Goal: Task Accomplishment & Management: Manage account settings

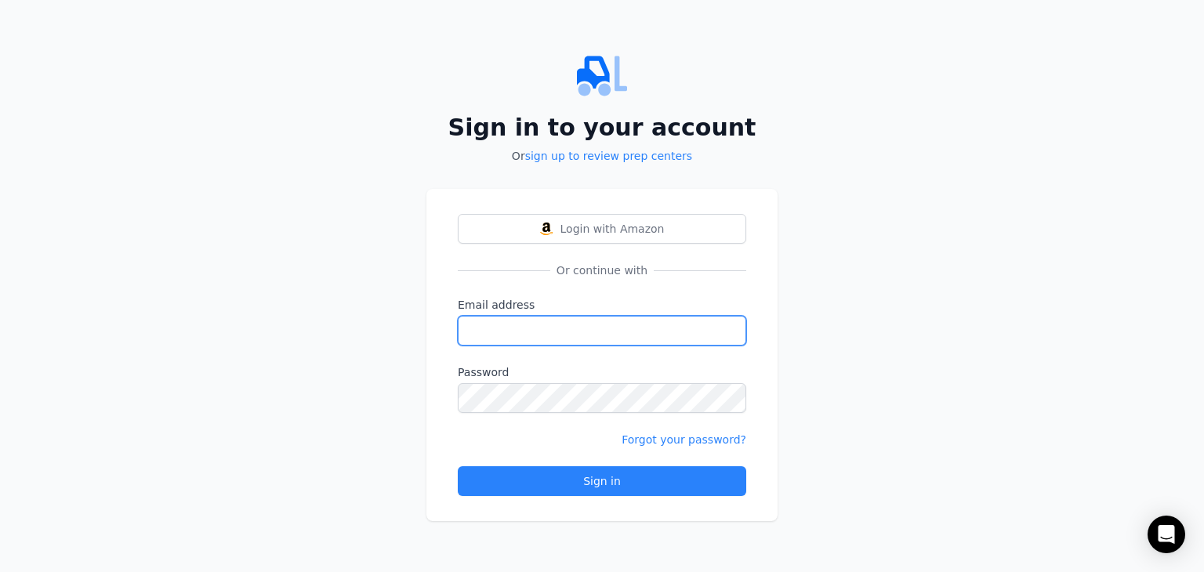
click at [530, 335] on input "Email address" at bounding box center [602, 331] width 288 height 30
type input "[EMAIL_ADDRESS][DOMAIN_NAME]"
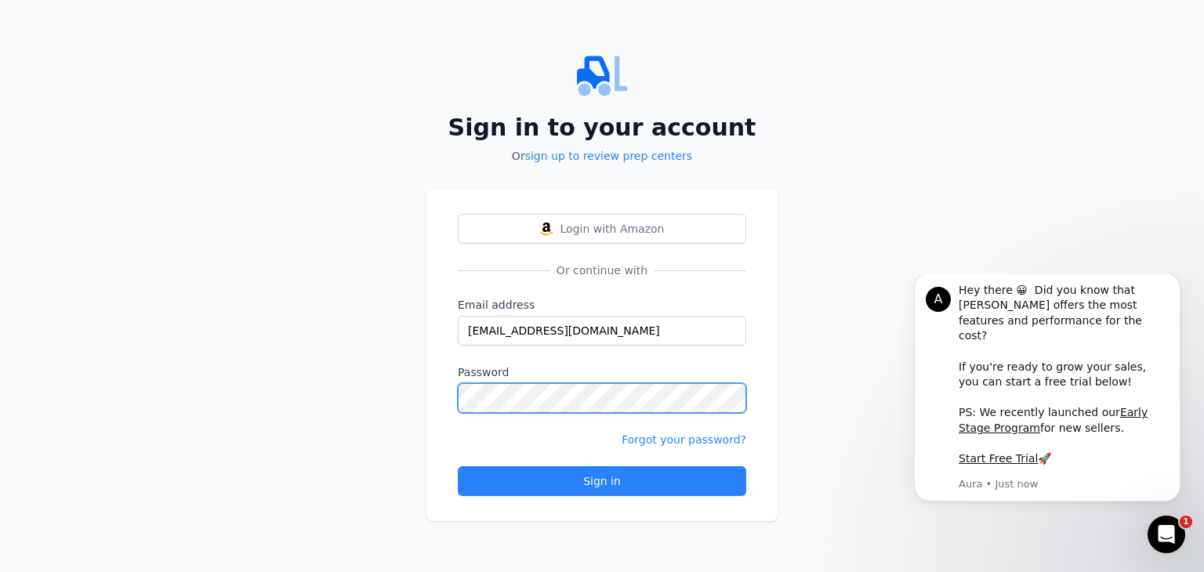
click at [458, 466] on button "Sign in" at bounding box center [602, 481] width 288 height 30
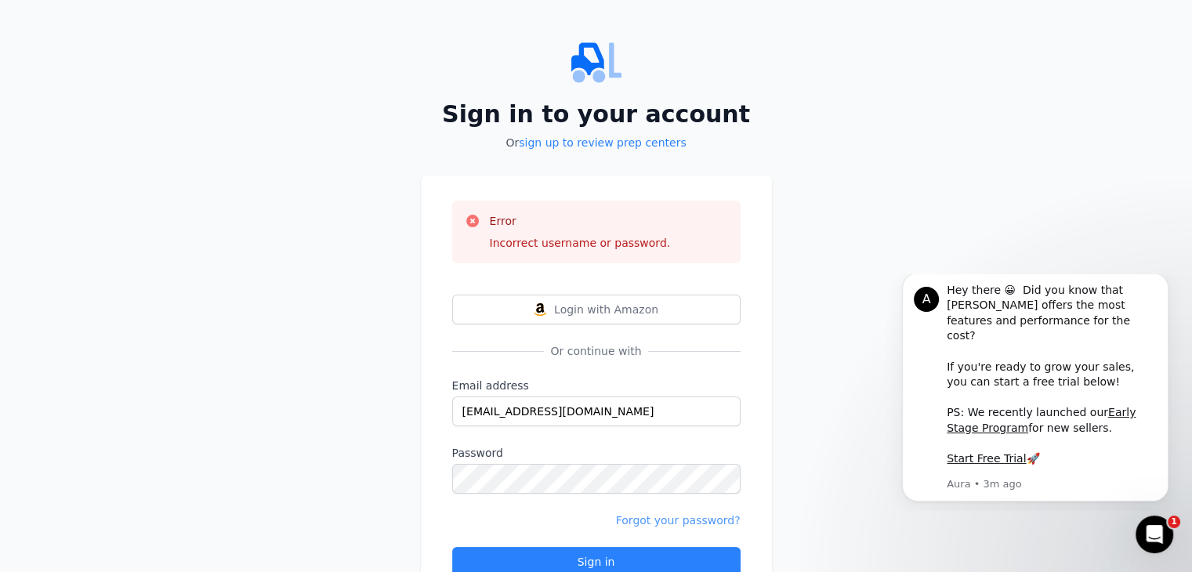
click at [655, 516] on link "Forgot your password?" at bounding box center [678, 520] width 125 height 13
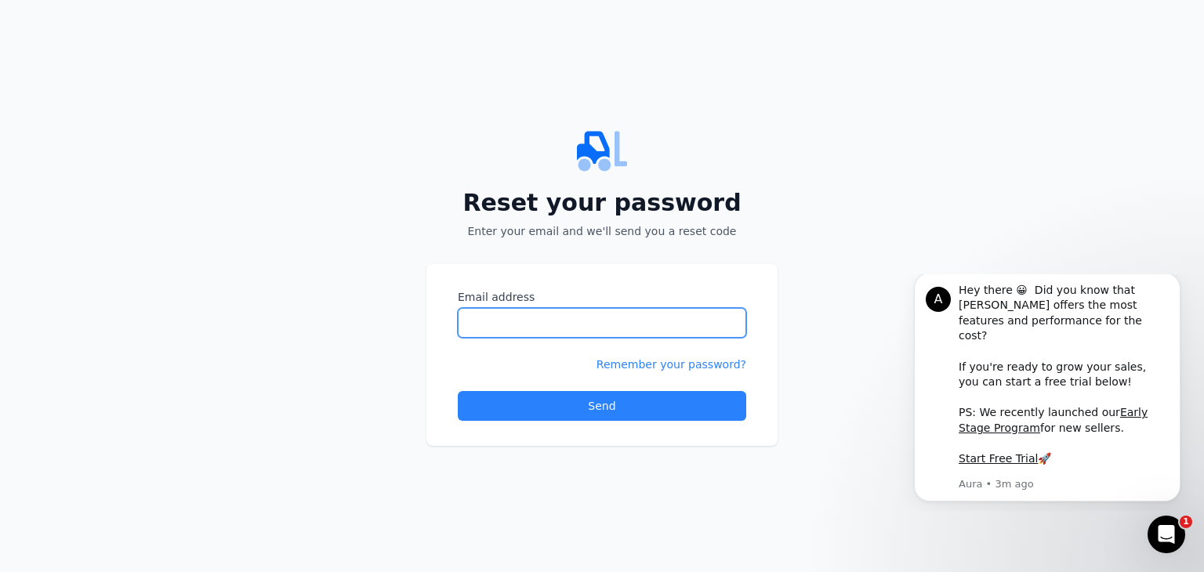
click at [580, 328] on input "Email address" at bounding box center [602, 323] width 288 height 30
type input "[EMAIL_ADDRESS][DOMAIN_NAME]"
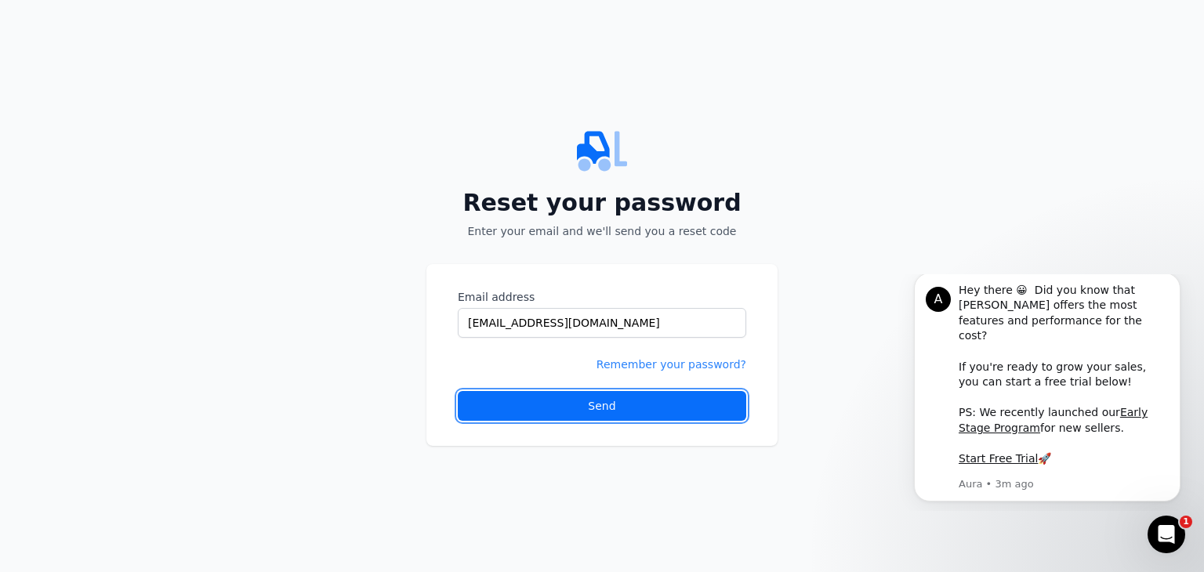
click at [614, 397] on button "Send" at bounding box center [602, 406] width 288 height 30
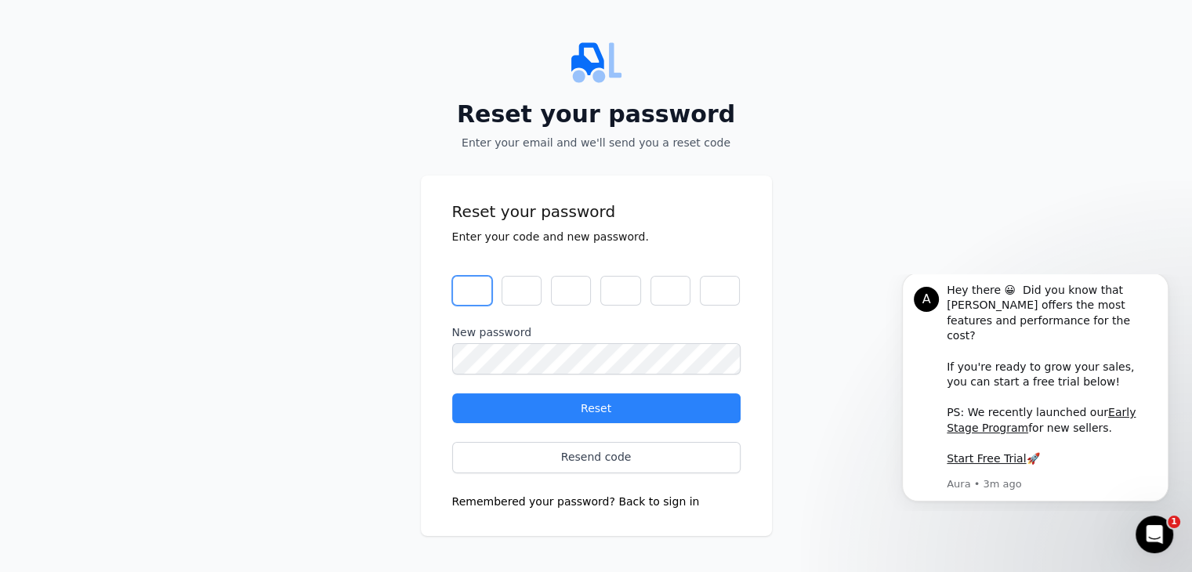
click at [476, 292] on input "text" at bounding box center [472, 291] width 40 height 30
click at [441, 343] on div "Reset your password Enter your code and new password. 1 4 3 9 6 7 New password …" at bounding box center [596, 356] width 351 height 361
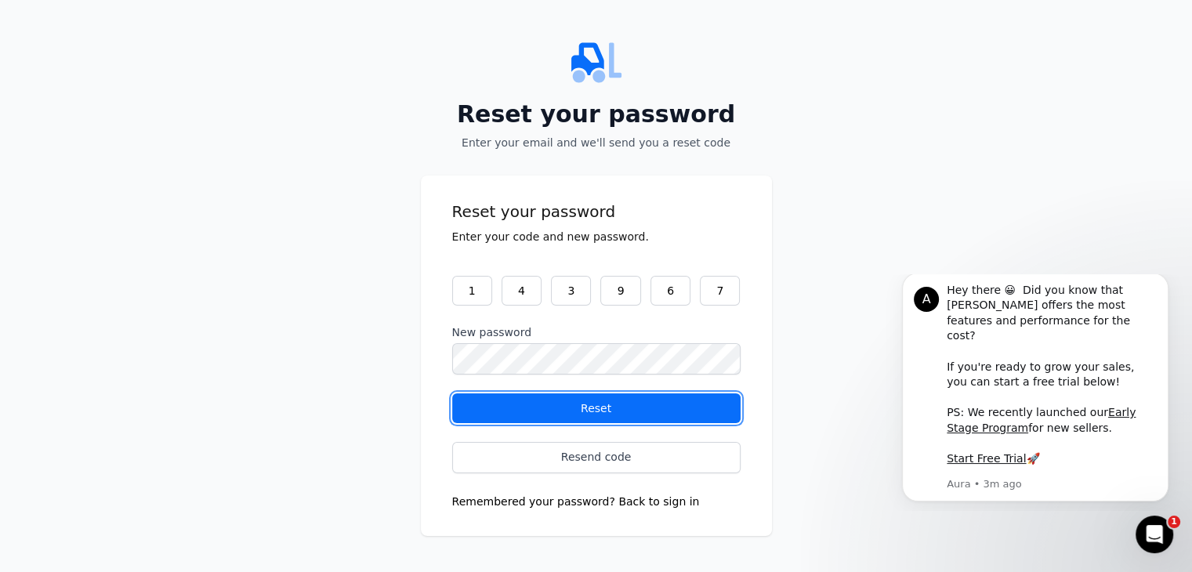
click at [527, 403] on div "Reset" at bounding box center [597, 409] width 262 height 16
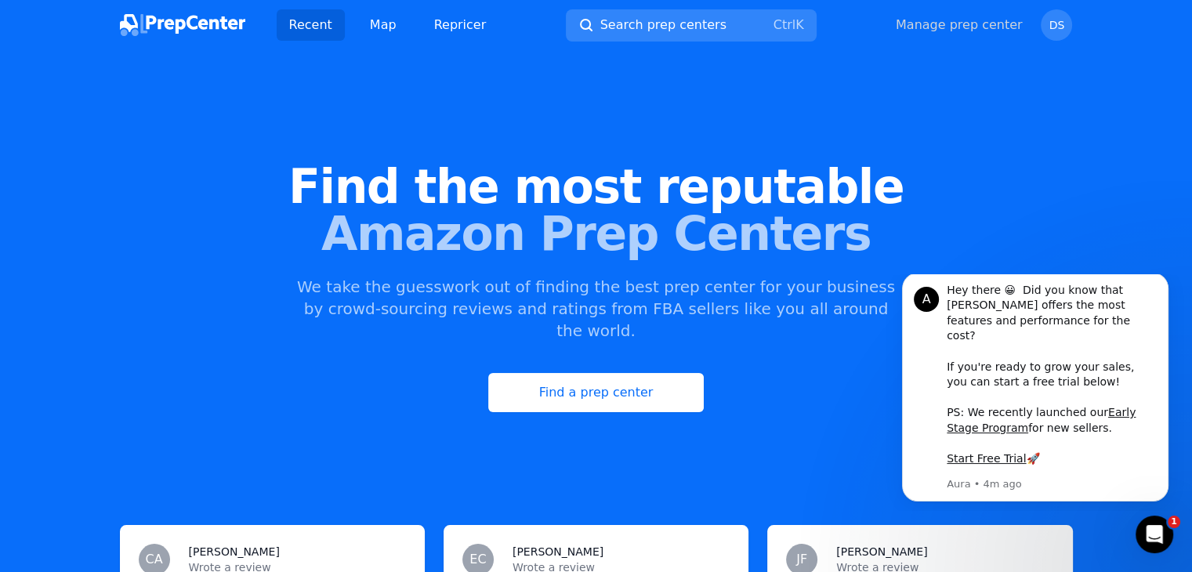
click at [1020, 27] on link "Manage prep center" at bounding box center [959, 25] width 127 height 19
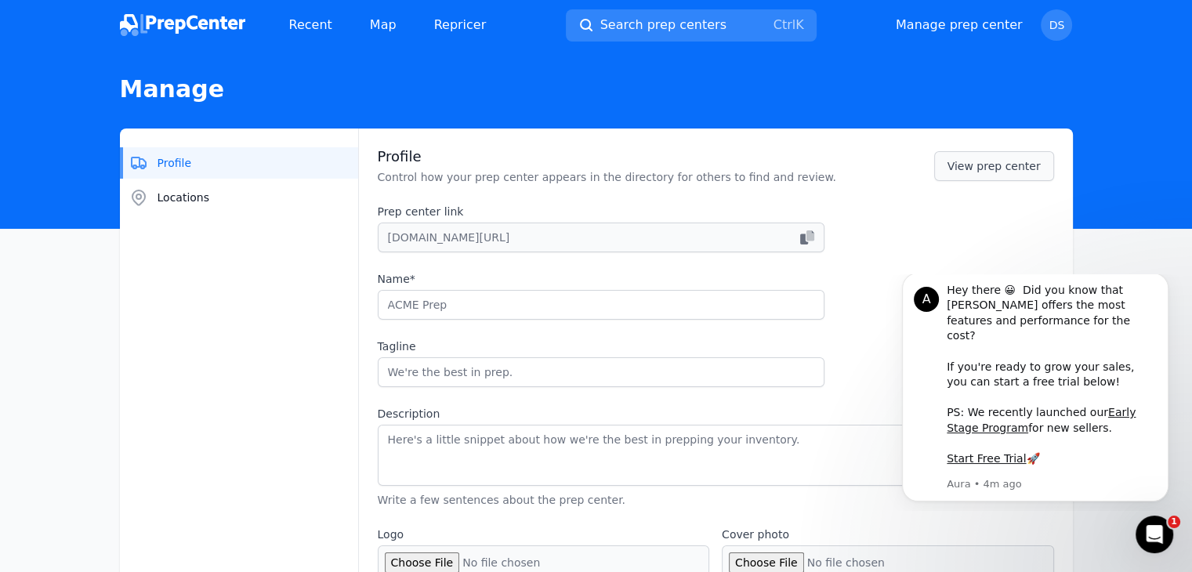
type input "Get SHIPPED"
type textarea "We started GET SHIPPED Fulfillment after noticing that the industry primarily c…"
type input "[URL][DOMAIN_NAME]"
type input "[PHONE_NUMBER]"
type input "[EMAIL_ADDRESS][DOMAIN_NAME]"
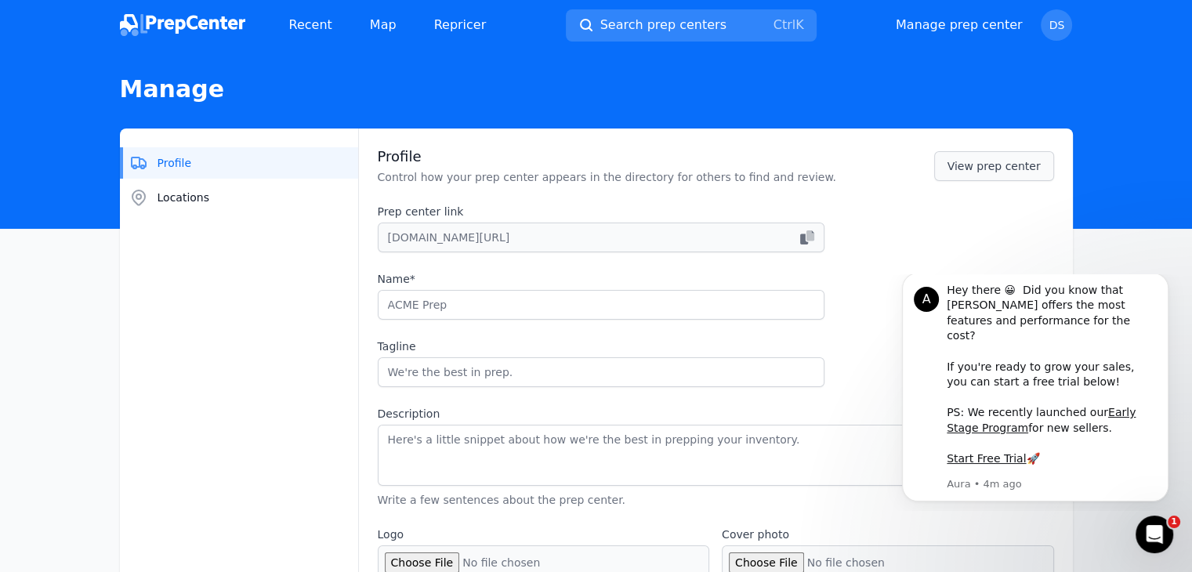
checkbox input "true"
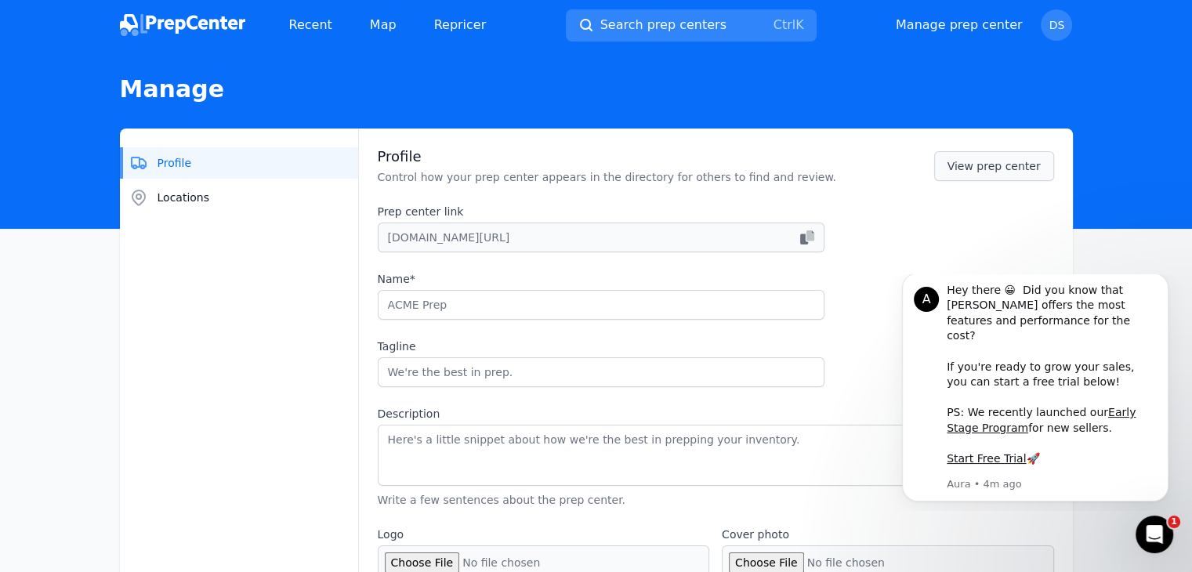
checkbox input "true"
select select "48to72"
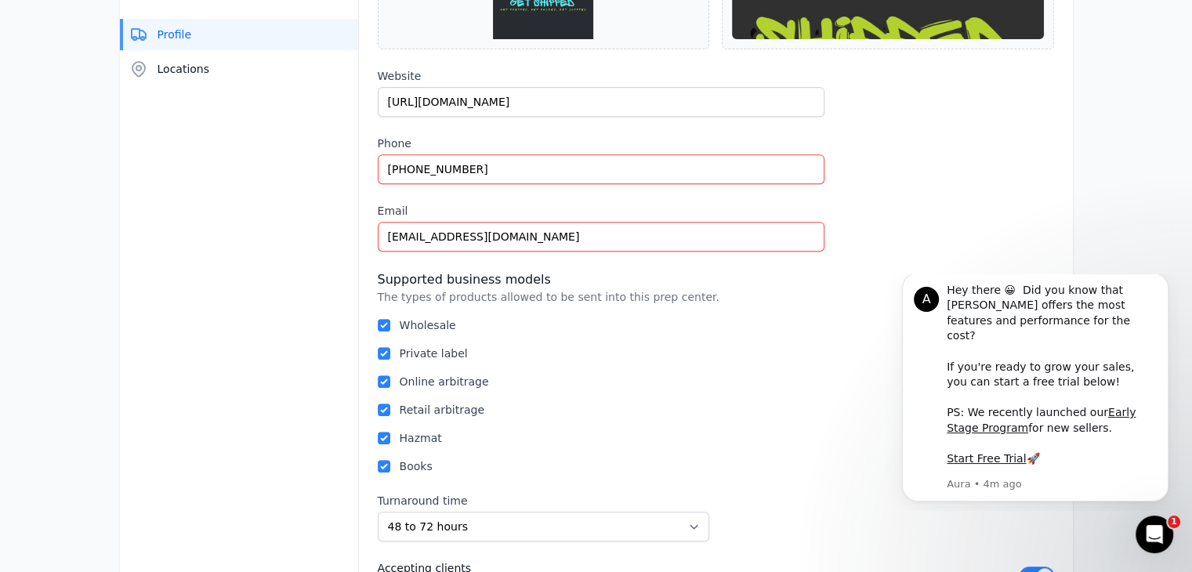
scroll to position [655, 0]
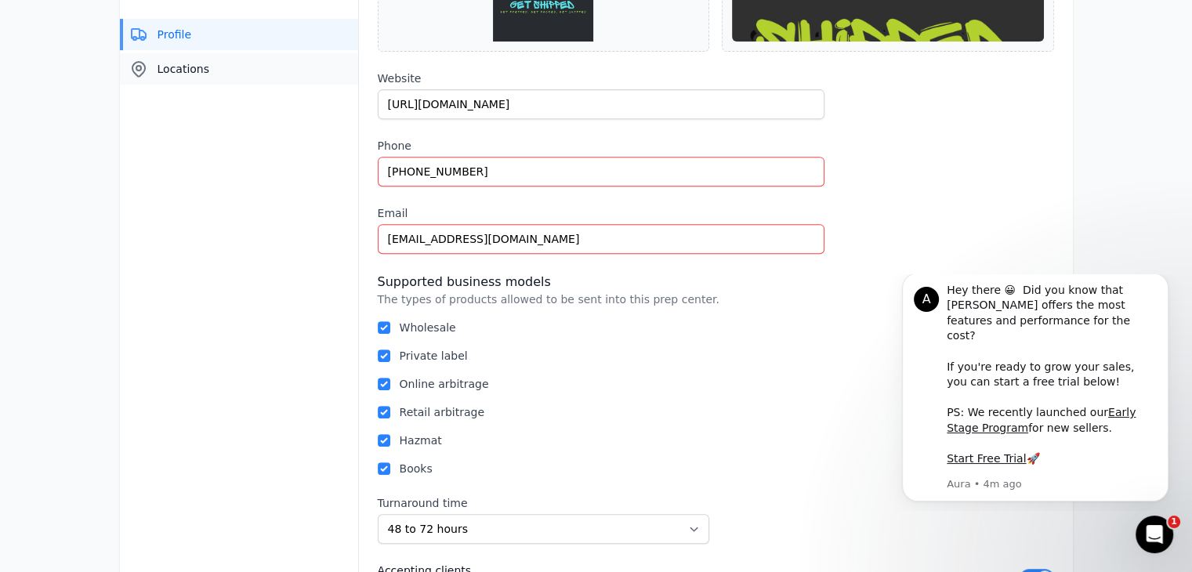
click at [188, 71] on span "Locations" at bounding box center [184, 69] width 53 height 16
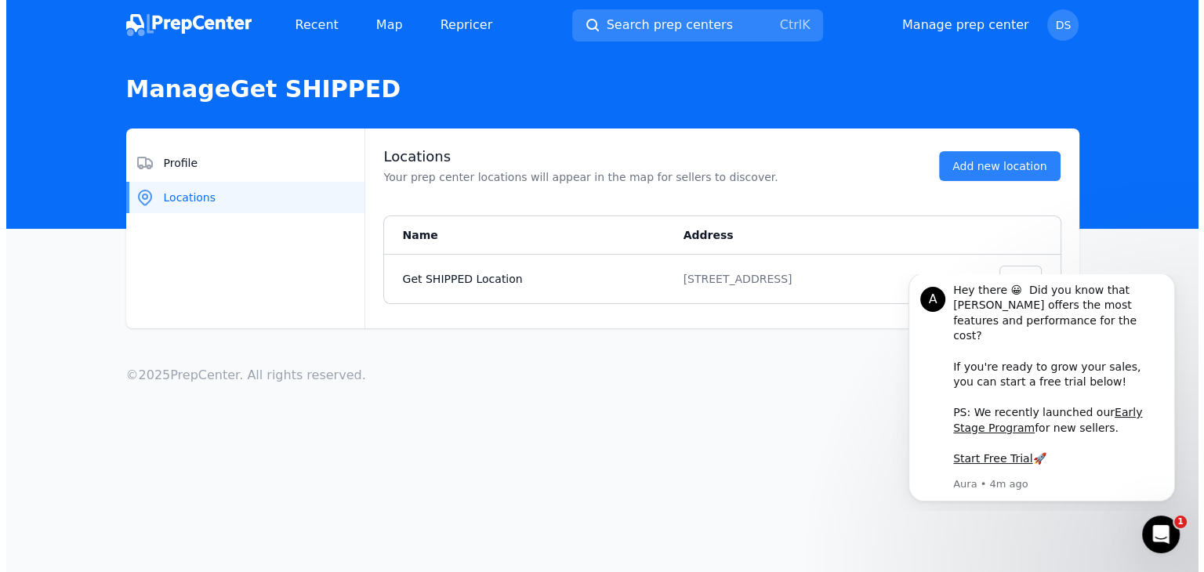
scroll to position [0, 0]
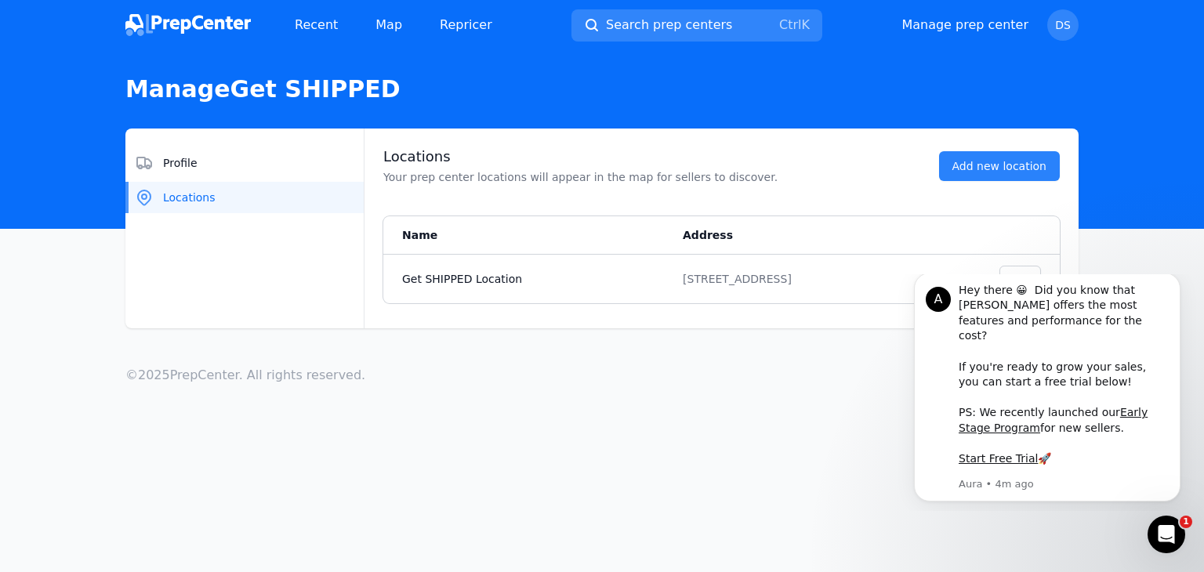
click at [1005, 277] on html "A Hey there 😀 Did you know that [PERSON_NAME] offers the most features and perf…" at bounding box center [1047, 392] width 314 height 237
click at [1021, 276] on html "A Hey there 😀 Did you know that [PERSON_NAME] offers the most features and perf…" at bounding box center [1047, 392] width 314 height 237
click at [1180, 281] on icon "Dismiss notification" at bounding box center [1176, 277] width 9 height 9
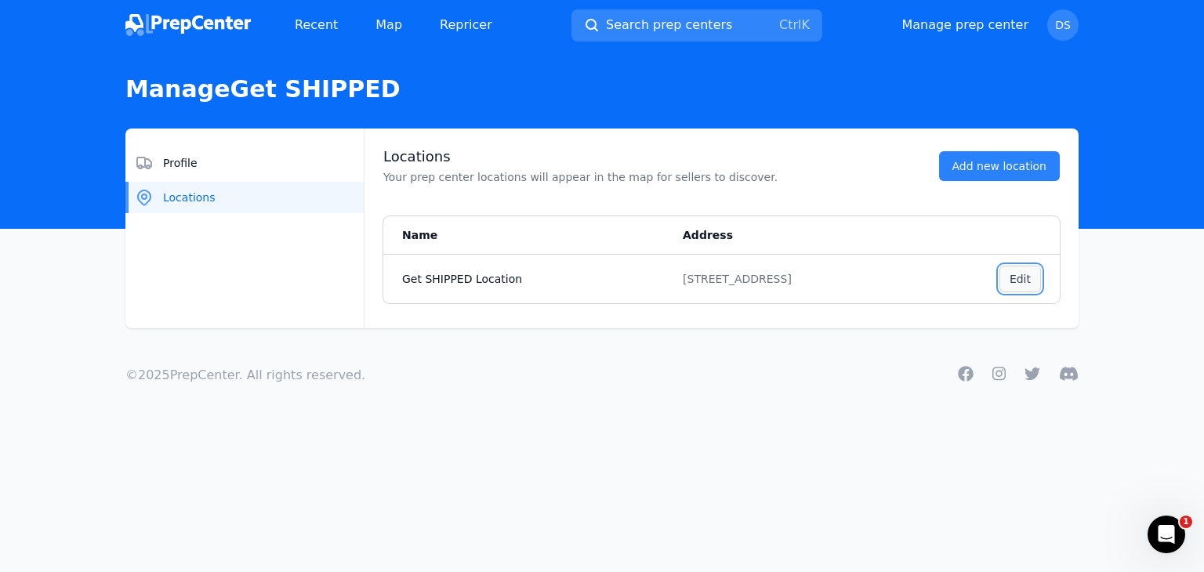
click at [1029, 280] on button "Edit ," at bounding box center [1020, 279] width 42 height 27
select select "US"
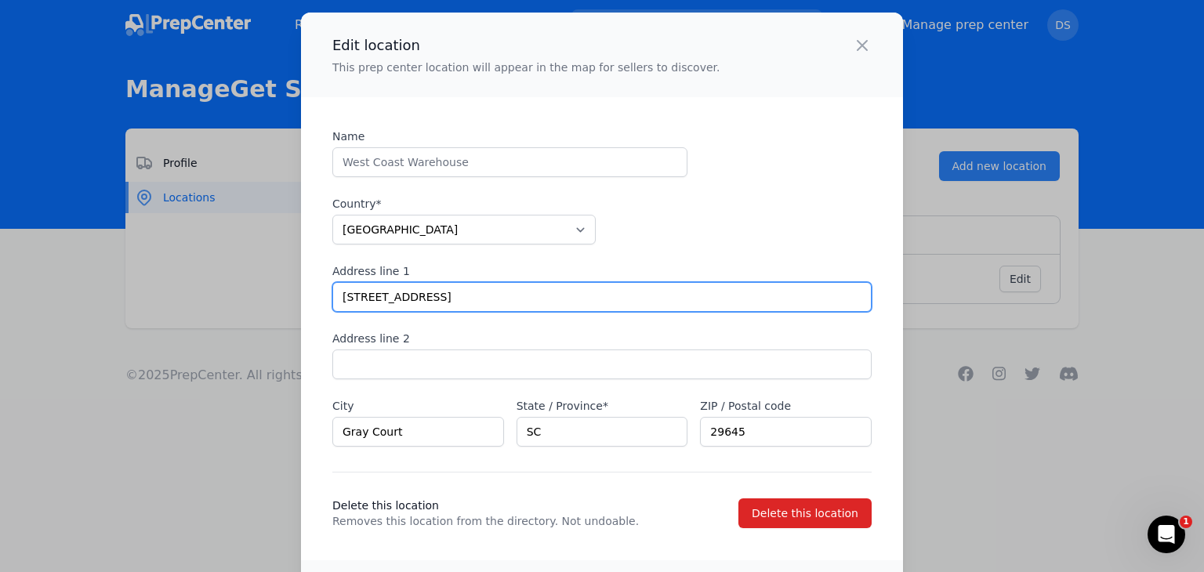
drag, startPoint x: 473, startPoint y: 293, endPoint x: 266, endPoint y: 306, distance: 206.5
click at [266, 306] on div "Edit location This prep center location will appear in the map for sellers to d…" at bounding box center [602, 318] width 1204 height 636
type input "[STREET_ADDRESS][PERSON_NAME]"
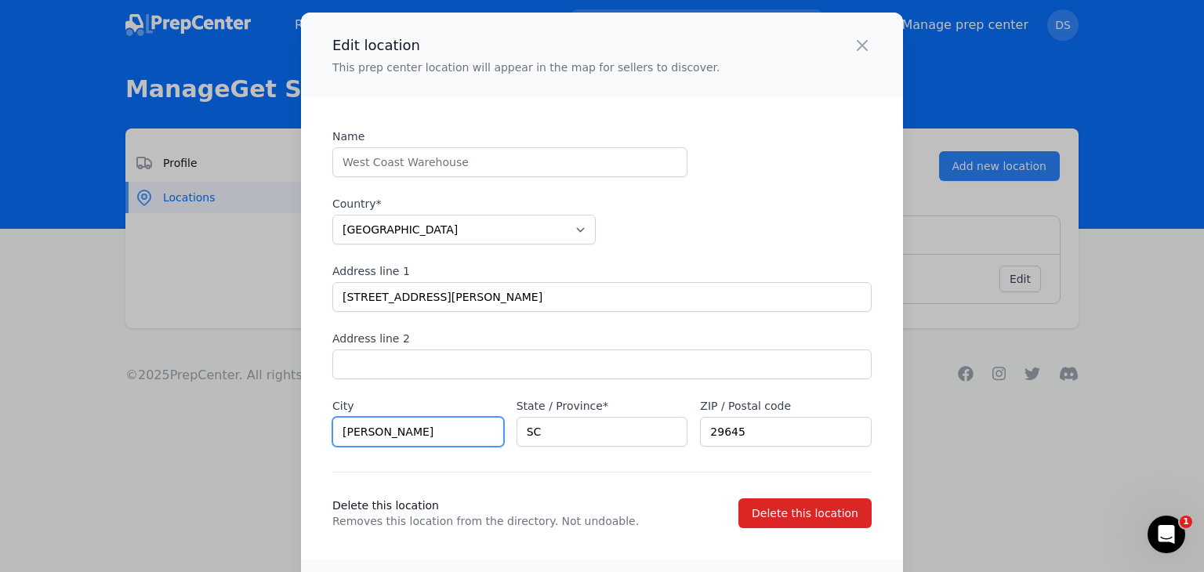
type input "[PERSON_NAME]"
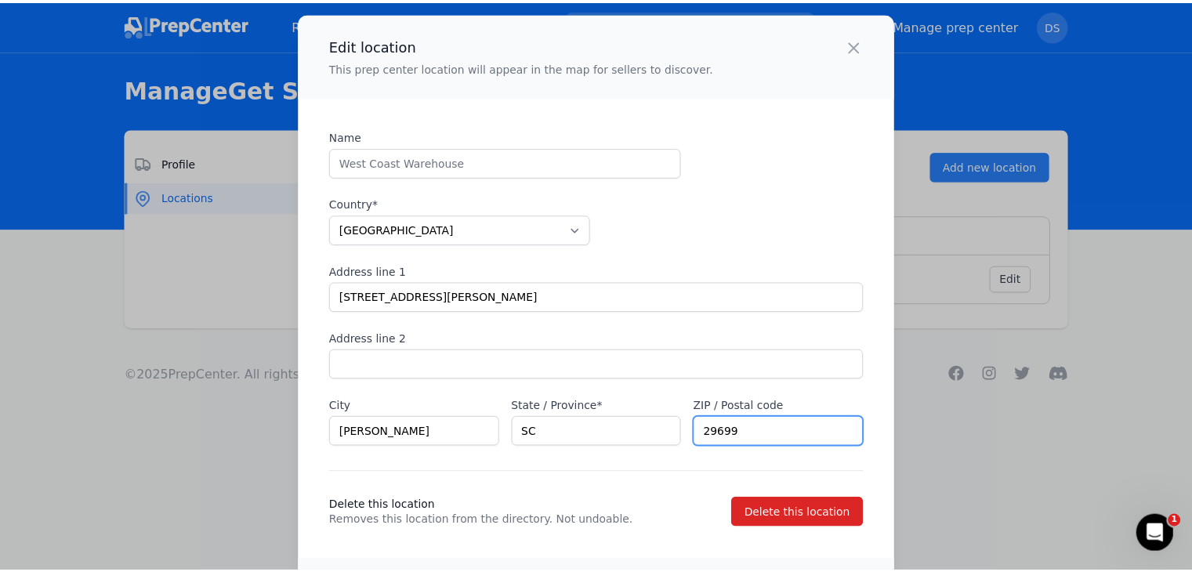
scroll to position [62, 0]
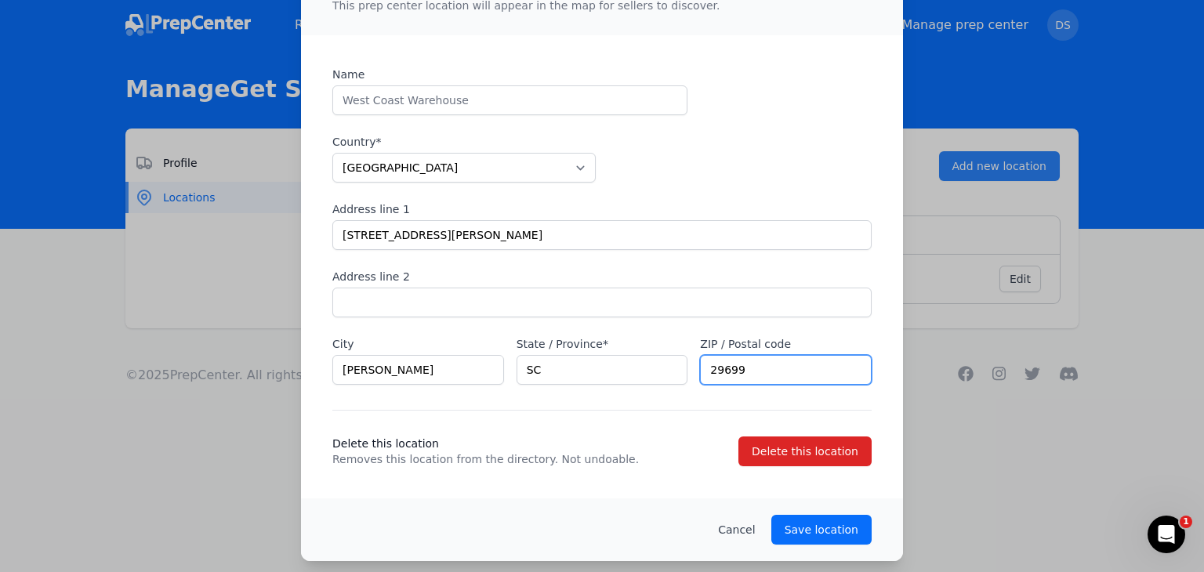
type input "29699"
click at [809, 533] on p "Save location" at bounding box center [822, 530] width 74 height 16
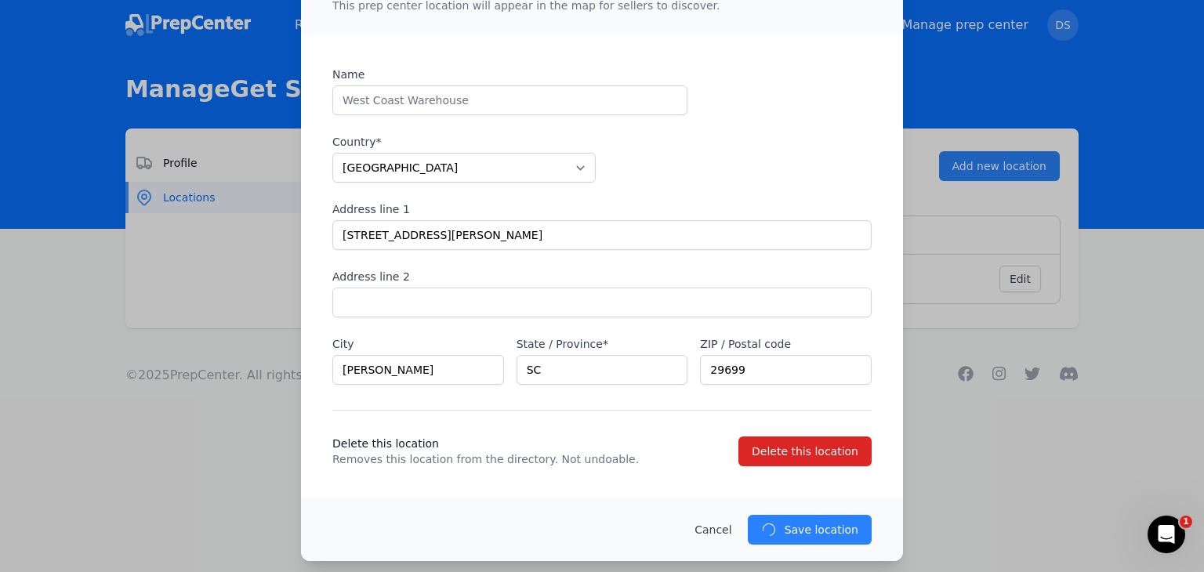
type input "[STREET_ADDRESS]"
type input "Gray Court"
type input "29645"
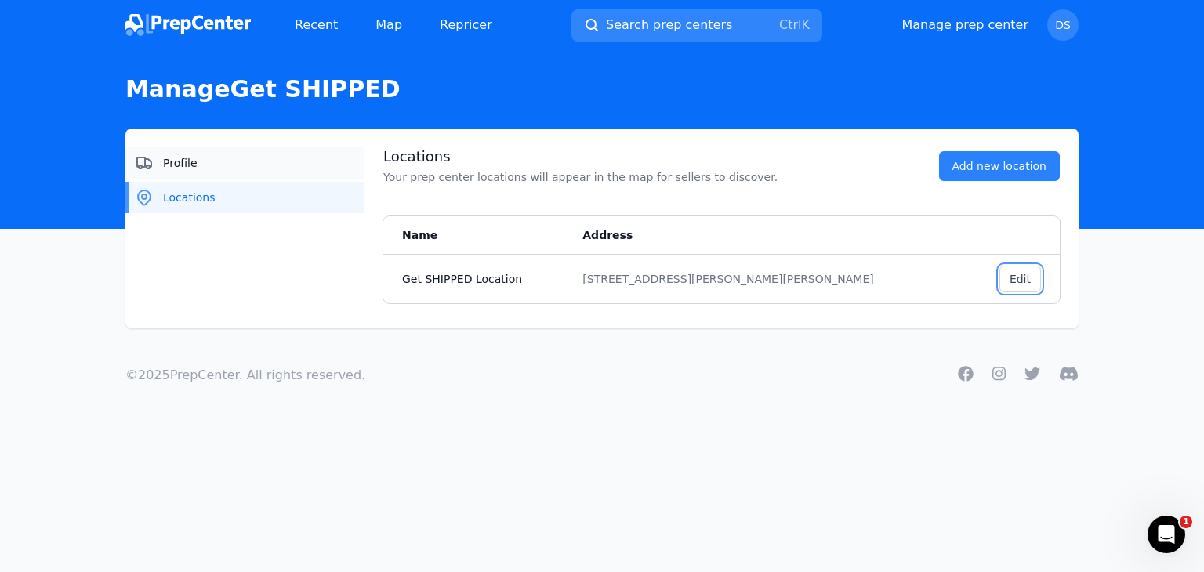
click at [253, 177] on button "Profile" at bounding box center [244, 162] width 238 height 31
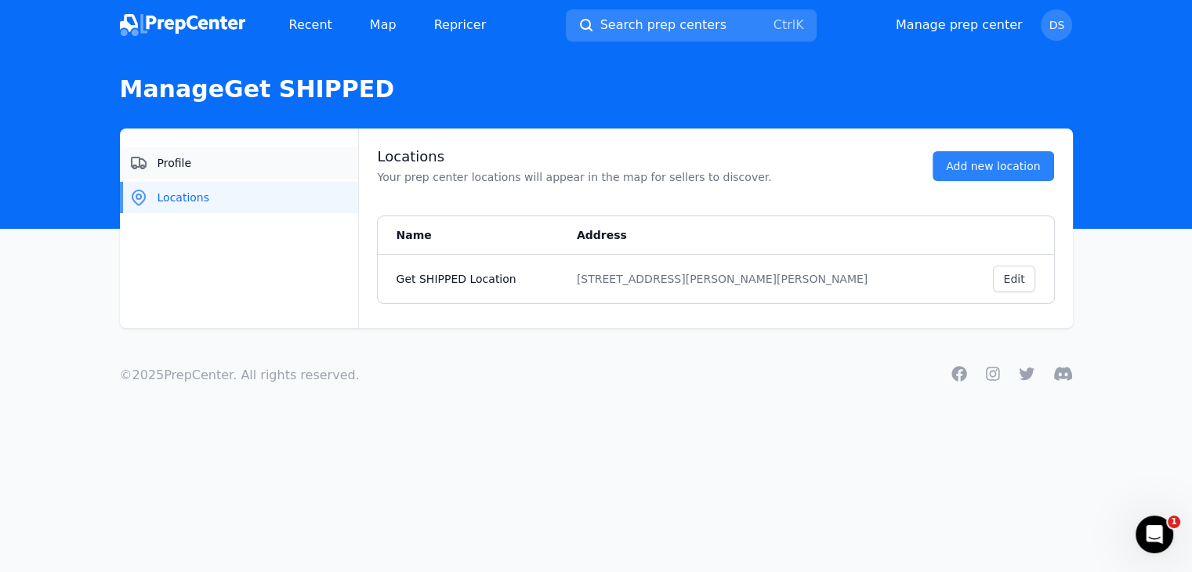
select select "48to72"
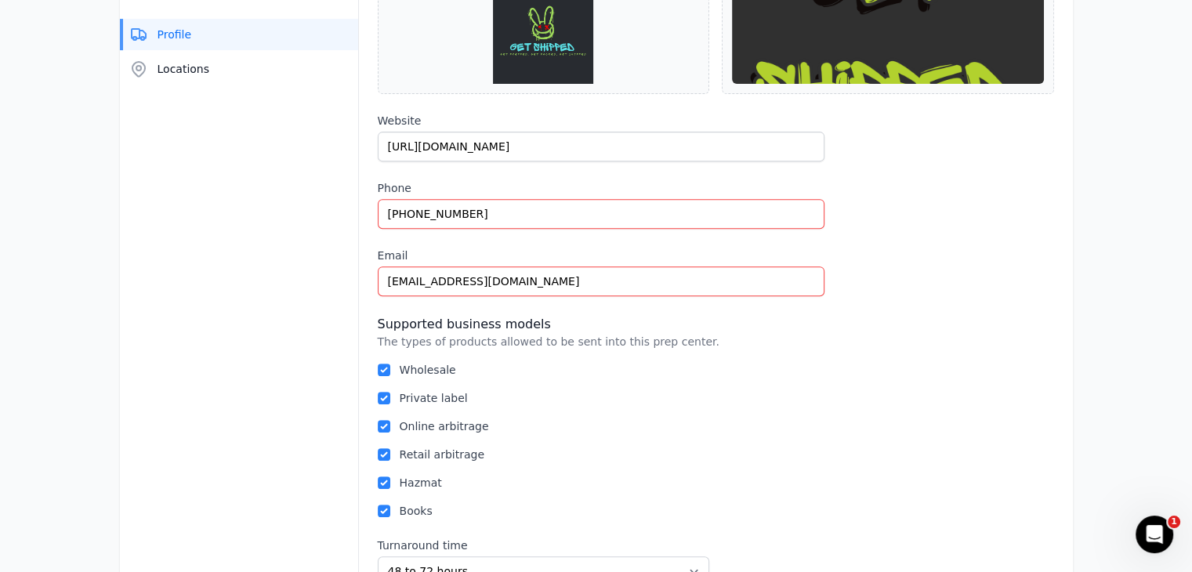
scroll to position [627, 0]
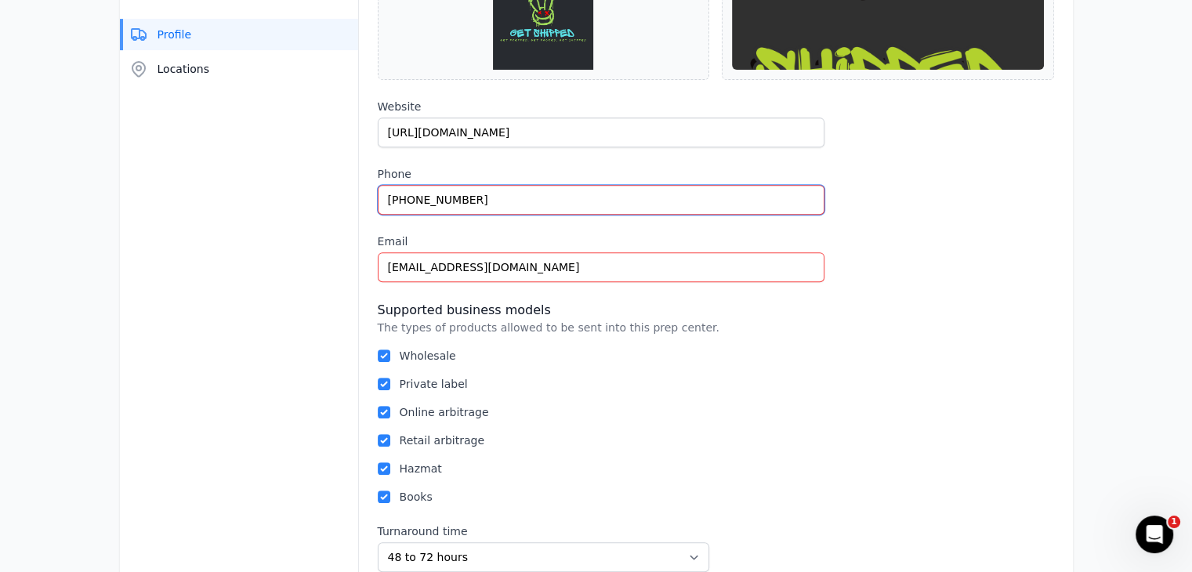
click at [479, 192] on input "[PHONE_NUMBER]" at bounding box center [601, 200] width 447 height 30
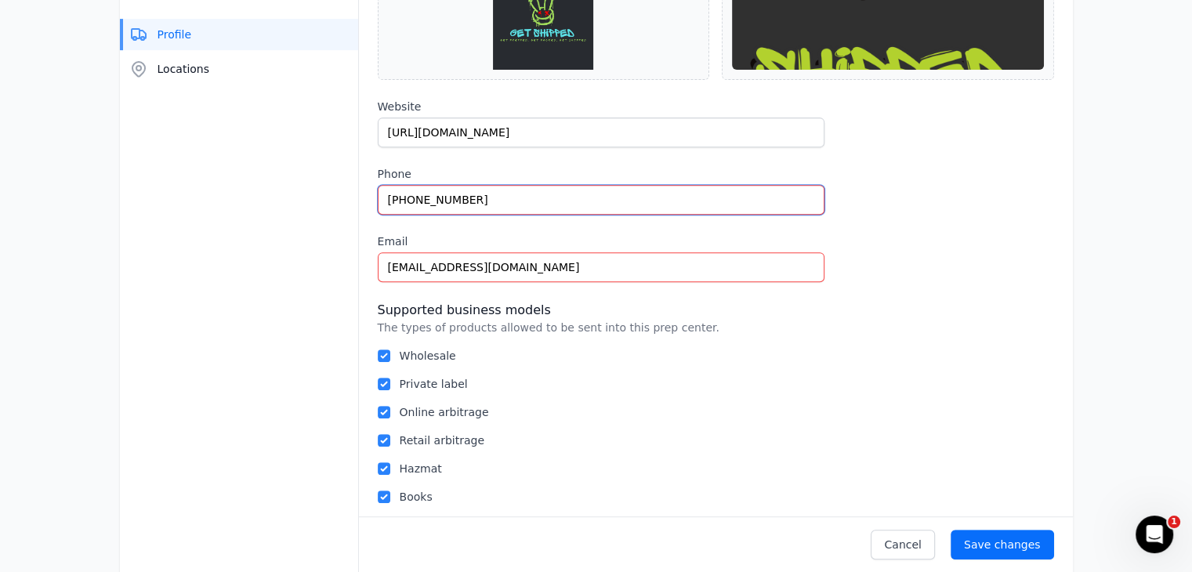
type input "[PHONE_NUMBER]"
click at [1013, 537] on div "Save changes" at bounding box center [1002, 545] width 77 height 16
